Goal: Information Seeking & Learning: Learn about a topic

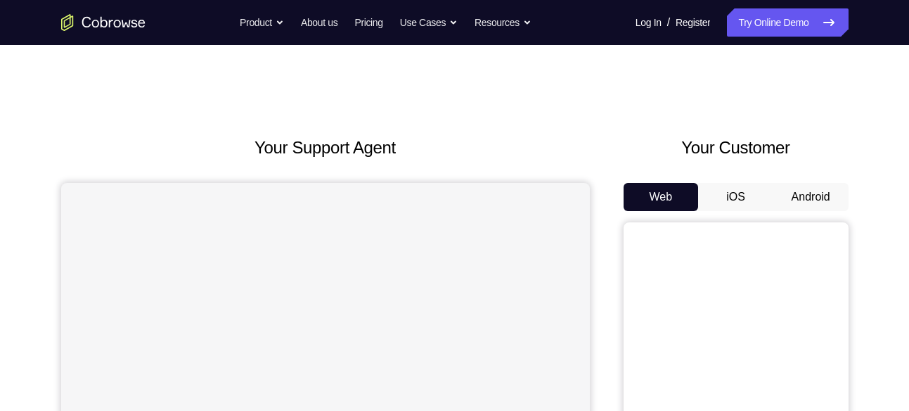
click at [802, 207] on button "Android" at bounding box center [811, 197] width 75 height 28
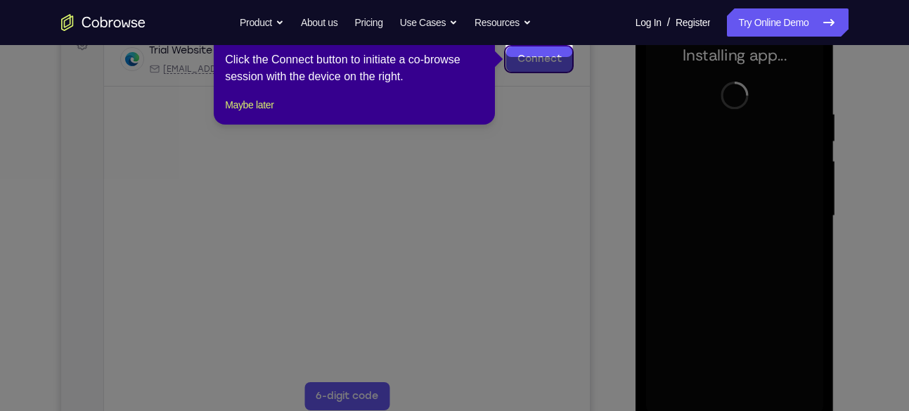
scroll to position [239, 0]
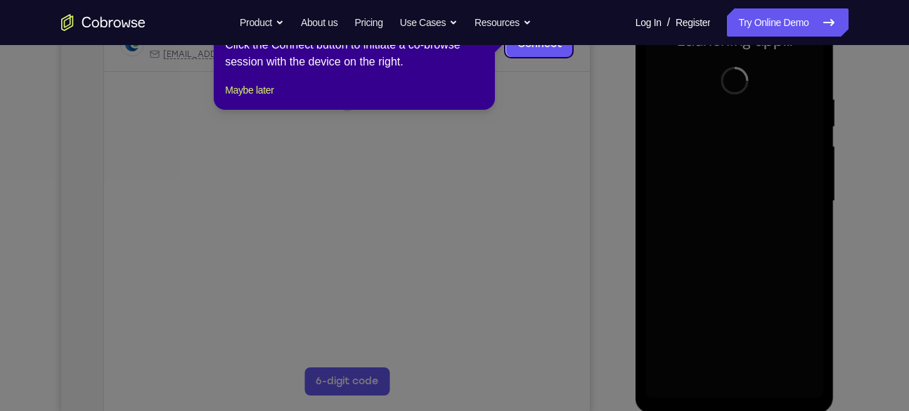
click at [268, 94] on div "1 of 8 × Click the Connect button to initiate a co-browse session with the devi…" at bounding box center [354, 55] width 281 height 110
drag, startPoint x: 268, startPoint y: 94, endPoint x: 268, endPoint y: 108, distance: 14.1
click at [268, 98] on button "Maybe later" at bounding box center [249, 90] width 49 height 17
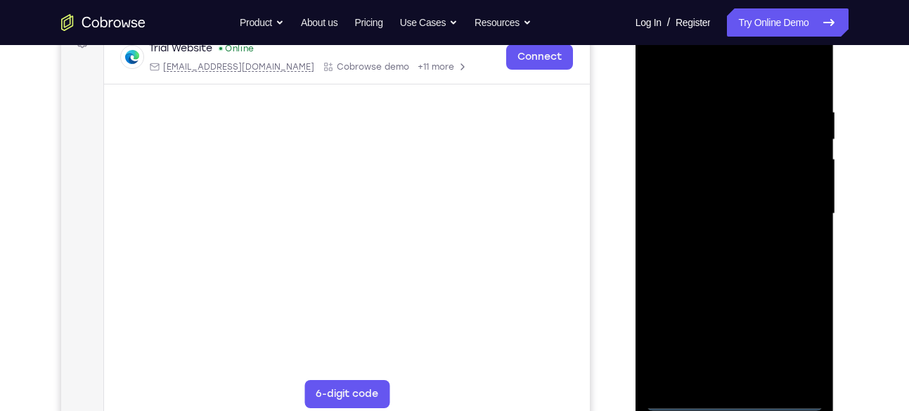
scroll to position [226, 0]
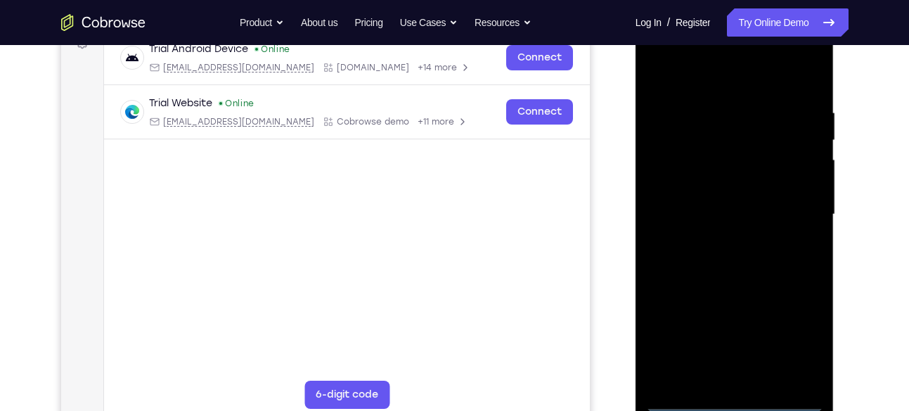
click at [732, 398] on div at bounding box center [734, 215] width 177 height 394
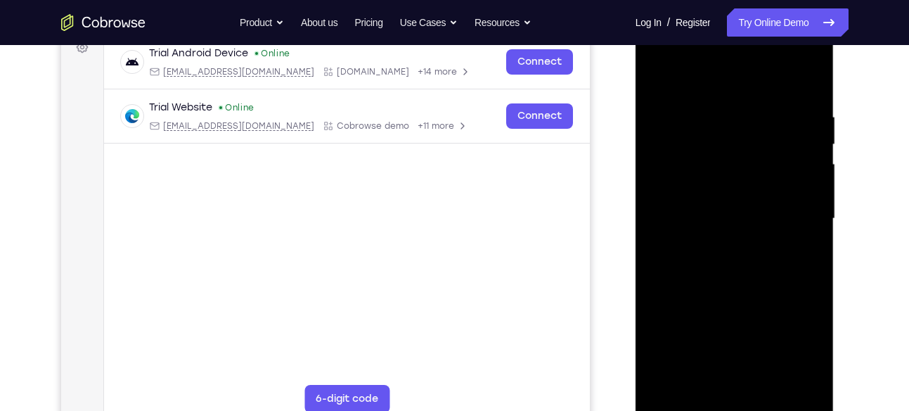
click at [791, 334] on div at bounding box center [734, 219] width 177 height 394
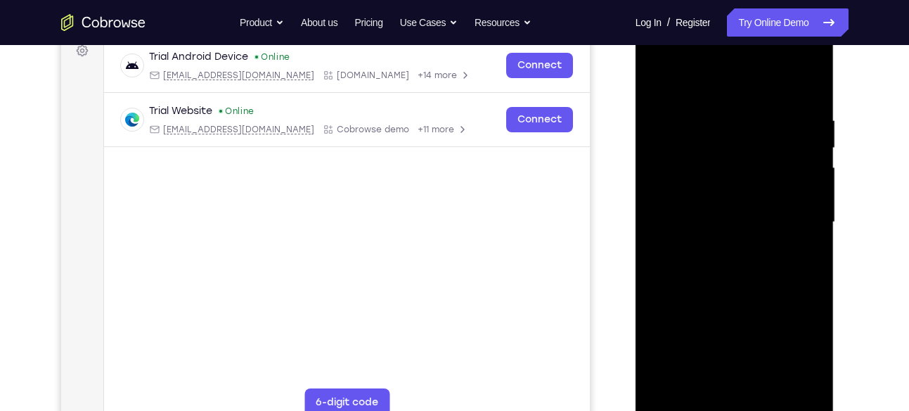
click at [729, 86] on div at bounding box center [734, 222] width 177 height 394
click at [794, 222] on div at bounding box center [734, 222] width 177 height 394
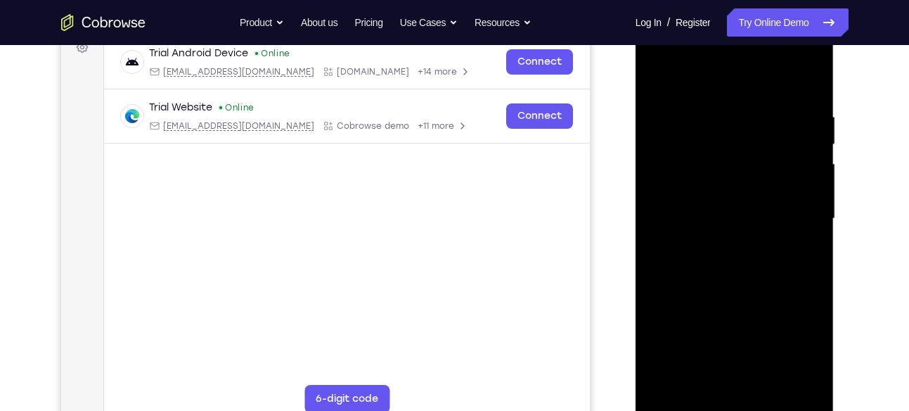
scroll to position [222, 0]
click at [716, 243] on div at bounding box center [734, 218] width 177 height 394
click at [723, 200] on div at bounding box center [734, 218] width 177 height 394
click at [732, 188] on div at bounding box center [734, 218] width 177 height 394
click at [725, 215] on div at bounding box center [734, 218] width 177 height 394
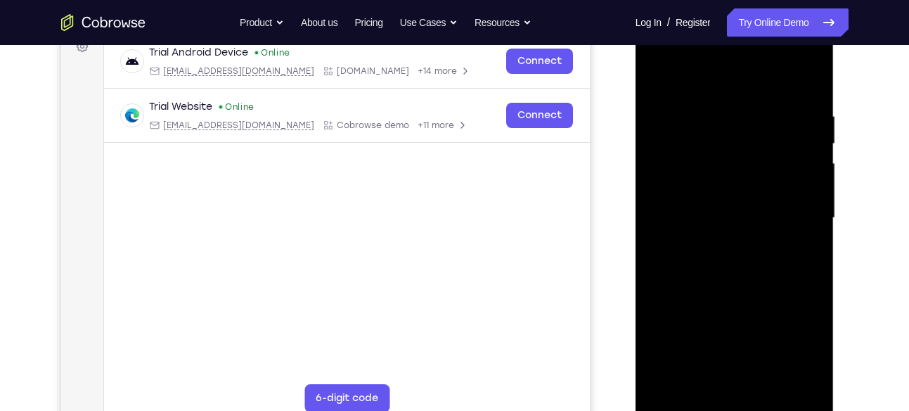
click at [731, 269] on div at bounding box center [734, 218] width 177 height 394
click at [729, 257] on div at bounding box center [734, 218] width 177 height 394
click at [731, 260] on div at bounding box center [734, 218] width 177 height 394
click at [731, 240] on div at bounding box center [734, 218] width 177 height 394
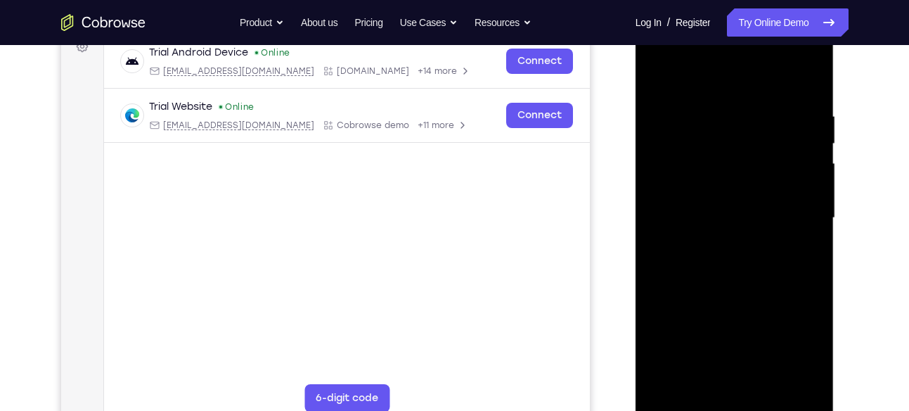
click at [736, 214] on div at bounding box center [734, 218] width 177 height 394
click at [731, 239] on div at bounding box center [734, 218] width 177 height 394
click at [745, 267] on div at bounding box center [734, 218] width 177 height 394
click at [739, 257] on div at bounding box center [734, 218] width 177 height 394
click at [806, 213] on div at bounding box center [734, 218] width 177 height 394
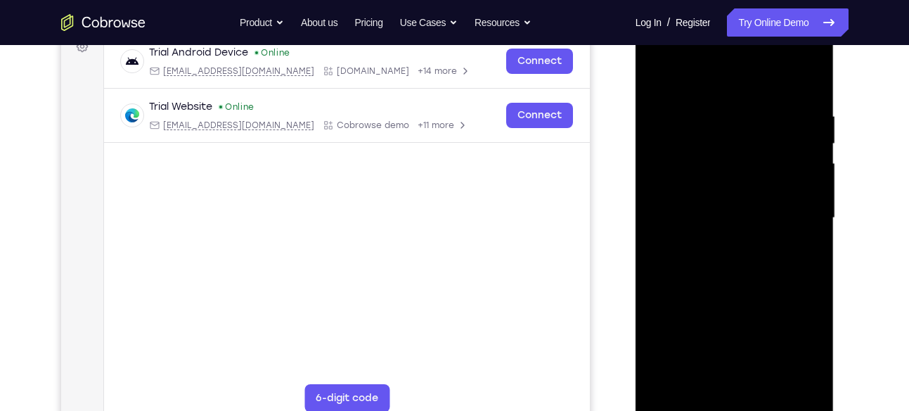
click at [733, 215] on div at bounding box center [734, 218] width 177 height 394
drag, startPoint x: 739, startPoint y: 89, endPoint x: 750, endPoint y: 43, distance: 47.1
click at [750, 43] on div at bounding box center [734, 218] width 177 height 394
click at [733, 181] on div at bounding box center [734, 218] width 177 height 394
click at [733, 124] on div at bounding box center [734, 218] width 177 height 394
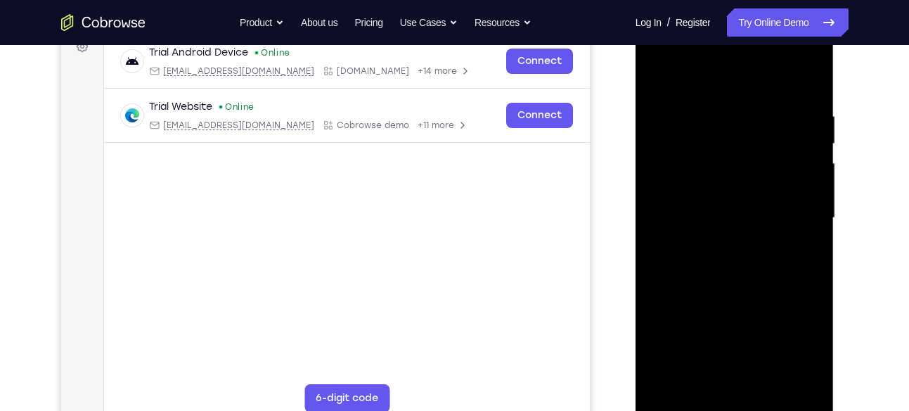
click at [731, 160] on div at bounding box center [734, 218] width 177 height 394
click at [677, 140] on div at bounding box center [734, 218] width 177 height 394
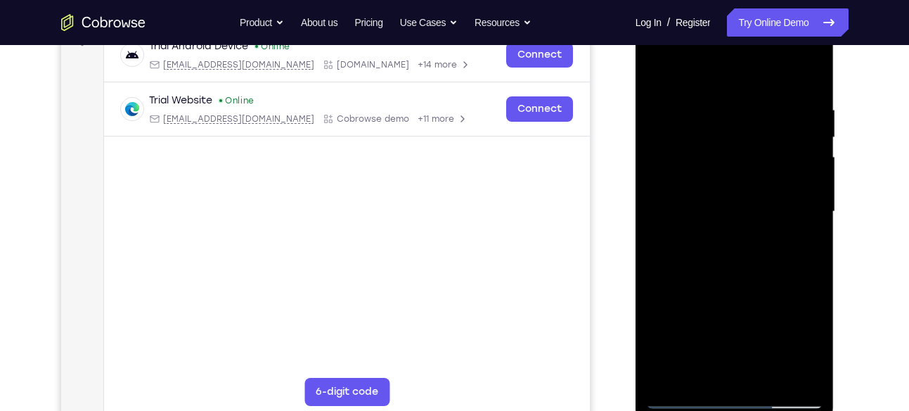
scroll to position [229, 0]
click at [716, 160] on div at bounding box center [734, 211] width 177 height 394
click at [727, 278] on div at bounding box center [734, 211] width 177 height 394
click at [809, 74] on div at bounding box center [734, 211] width 177 height 394
click at [813, 68] on div at bounding box center [734, 211] width 177 height 394
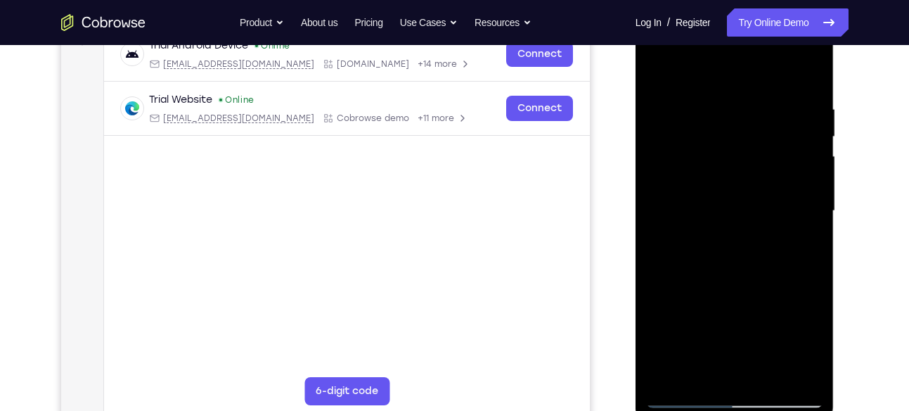
click at [655, 65] on div at bounding box center [734, 211] width 177 height 394
click at [812, 68] on div at bounding box center [734, 211] width 177 height 394
click at [700, 325] on div at bounding box center [734, 211] width 177 height 394
click at [668, 368] on div at bounding box center [734, 211] width 177 height 394
